Goal: Information Seeking & Learning: Learn about a topic

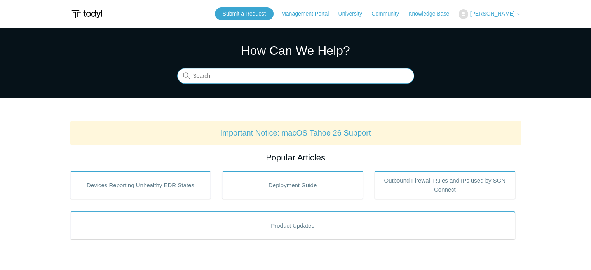
click at [324, 78] on input "Search" at bounding box center [295, 76] width 237 height 16
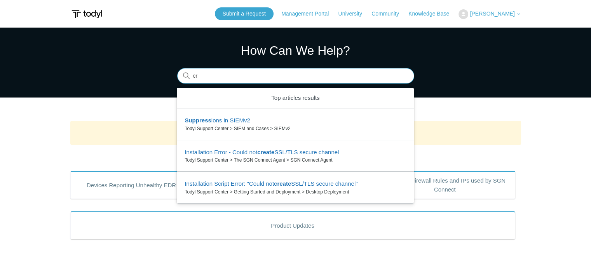
type input "c"
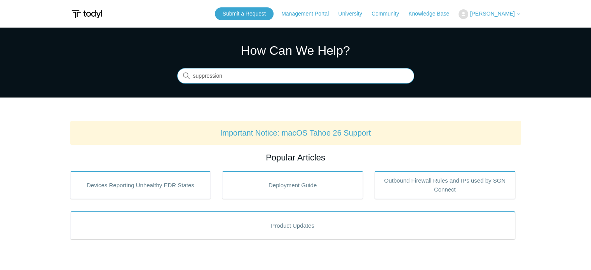
type input "suppression"
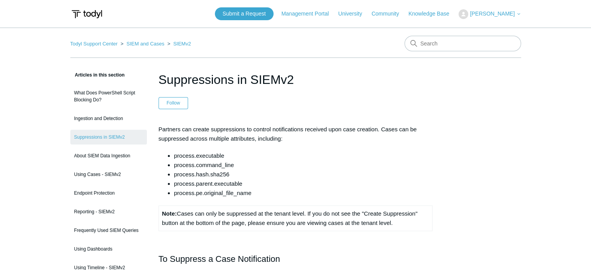
click at [430, 173] on li "process.hash.sha256" at bounding box center [303, 174] width 259 height 9
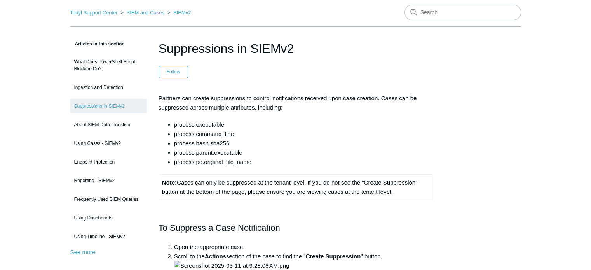
scroll to position [16, 0]
